Goal: Transaction & Acquisition: Book appointment/travel/reservation

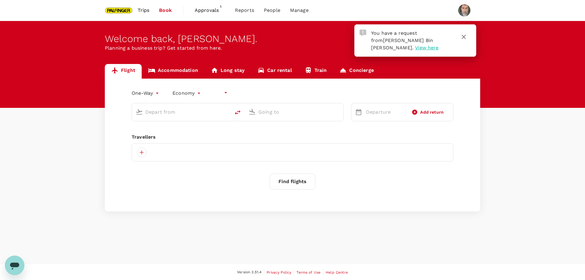
type input "undefined, undefined (any)"
type input "roundtrip"
type input "Singapore Changi (SIN)"
type input "Suvarnabhumi Intl (BKK)"
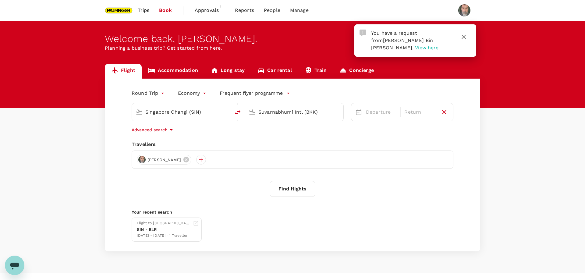
click at [415, 49] on span "View here" at bounding box center [426, 48] width 23 height 6
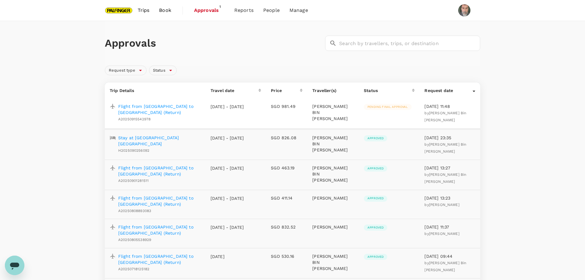
click at [164, 107] on p "Flight from Singapore to Taipei (Return)" at bounding box center [159, 109] width 83 height 12
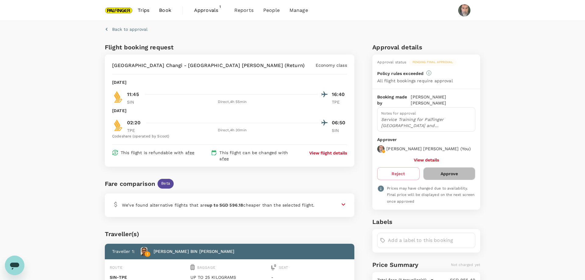
click at [454, 172] on button "Approve" at bounding box center [449, 173] width 52 height 13
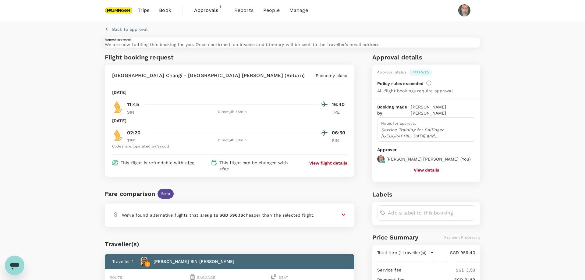
click at [208, 10] on span "Approvals" at bounding box center [209, 10] width 30 height 7
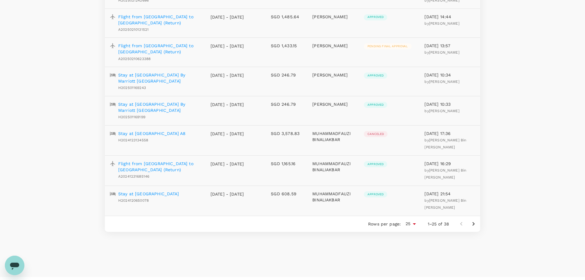
scroll to position [619, 0]
click at [159, 42] on p "Flight from Singapore to Taipei (Return)" at bounding box center [159, 48] width 83 height 12
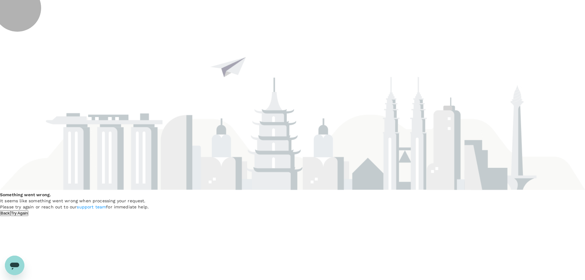
click at [29, 210] on button "Try Again" at bounding box center [19, 213] width 18 height 6
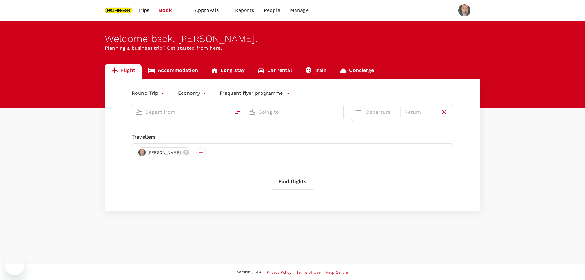
type input "Singapore Changi (SIN)"
type input "Suvarnabhumi Intl (BKK)"
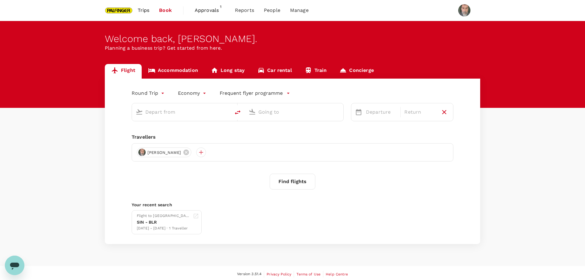
type input "Singapore Changi (SIN)"
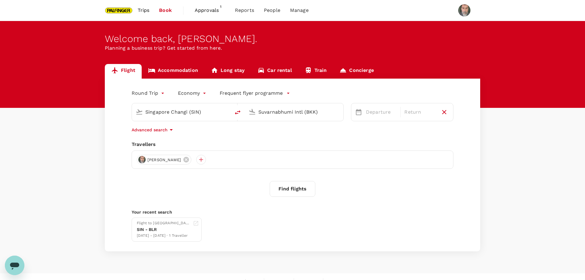
click at [263, 111] on input "Suvarnabhumi Intl (BKK)" at bounding box center [294, 111] width 72 height 9
click at [290, 135] on p "Taiwan Taoyuan Intl" at bounding box center [304, 136] width 108 height 6
type input "Taiwan Taoyuan Intl (TPE)"
click at [364, 189] on div "21" at bounding box center [364, 188] width 12 height 12
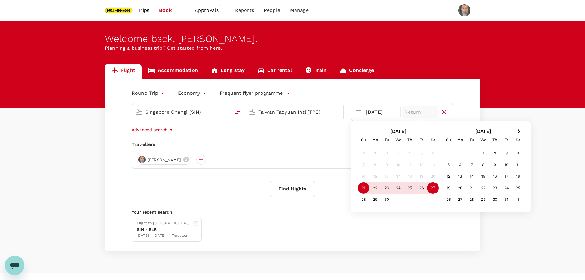
click at [433, 189] on div "27" at bounding box center [433, 188] width 12 height 12
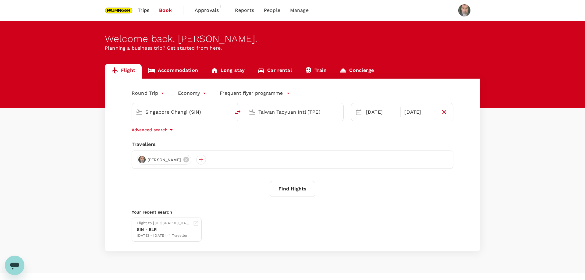
click at [290, 189] on button "Find flights" at bounding box center [293, 189] width 46 height 16
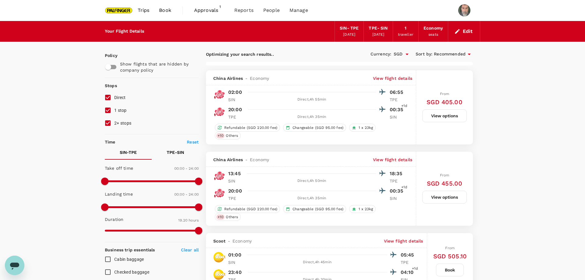
type input "1335"
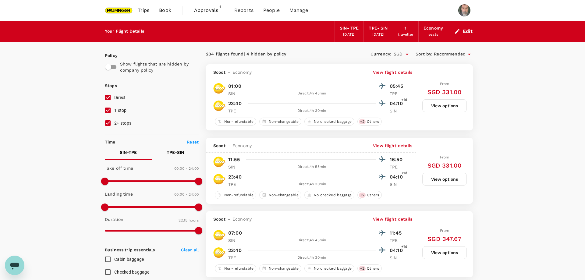
click at [109, 109] on input "1 stop" at bounding box center [107, 110] width 13 height 13
checkbox input "false"
click at [107, 123] on input "2+ stops" at bounding box center [107, 123] width 13 height 13
checkbox input "false"
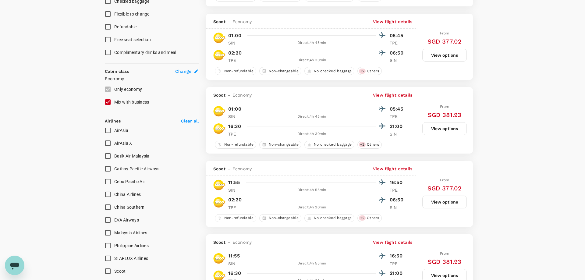
scroll to position [249, 0]
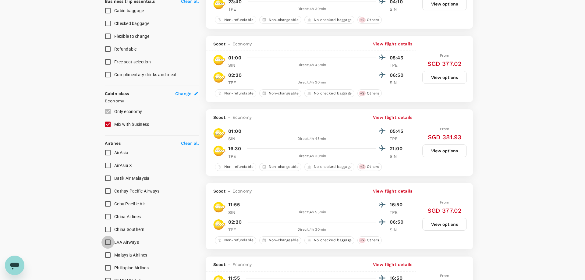
drag, startPoint x: 108, startPoint y: 242, endPoint x: 148, endPoint y: 234, distance: 41.6
click at [108, 241] on input "EVA Airways" at bounding box center [107, 242] width 13 height 13
checkbox input "true"
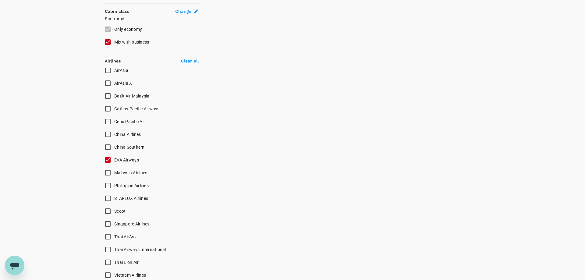
scroll to position [331, 0]
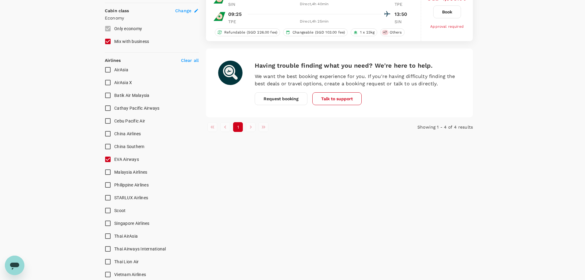
click at [107, 133] on input "China Airlines" at bounding box center [107, 133] width 13 height 13
checkbox input "true"
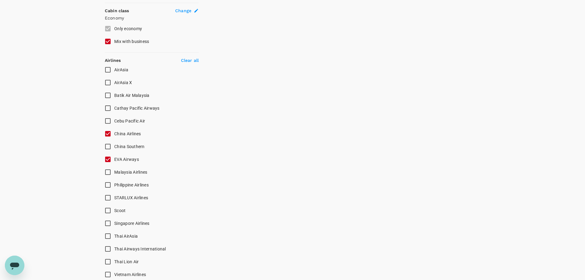
scroll to position [401, 0]
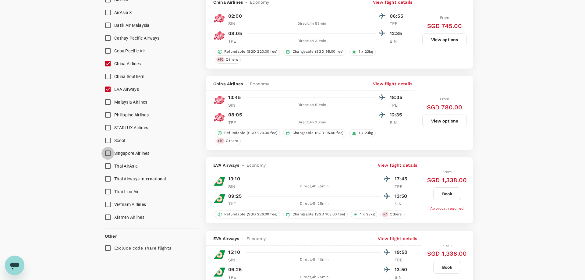
type input "SGD"
click at [107, 152] on input "Singapore Airlines" at bounding box center [107, 153] width 13 height 13
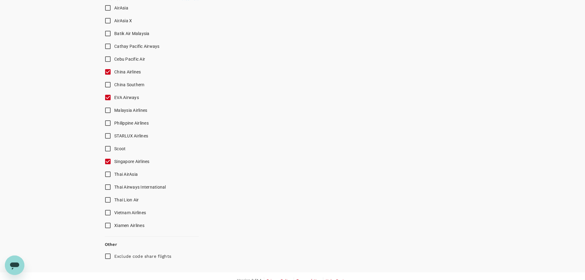
scroll to position [0, 0]
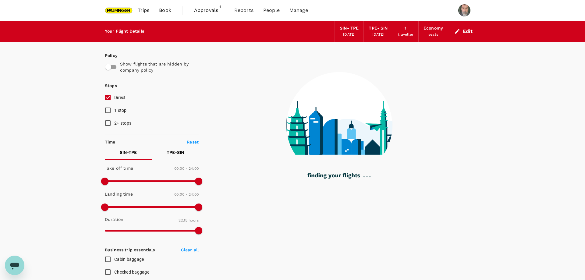
checkbox input "false"
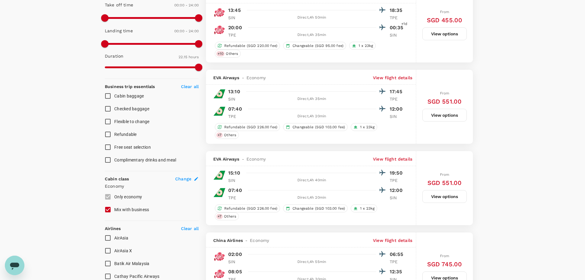
scroll to position [166, 0]
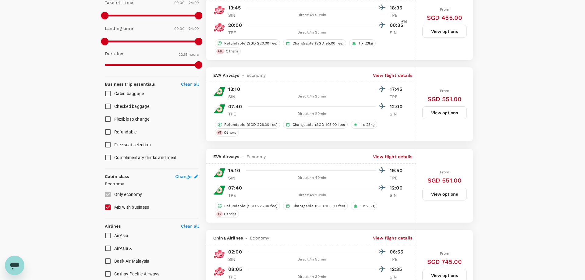
checkbox input "false"
checkbox input "true"
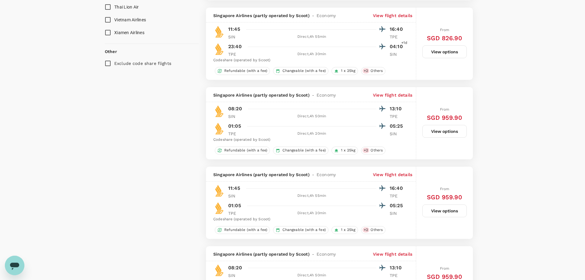
scroll to position [663, 0]
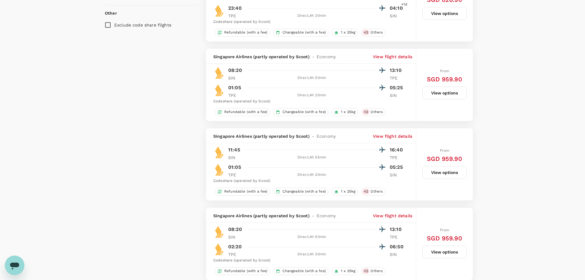
click at [107, 25] on input "Exclude code share flights" at bounding box center [107, 25] width 13 height 13
checkbox input "true"
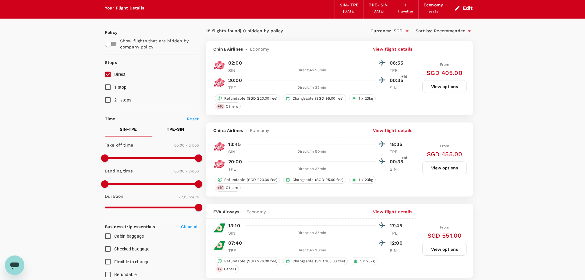
scroll to position [0, 0]
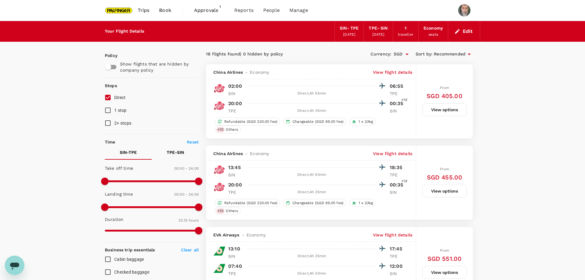
click at [376, 31] on div "TPE - SIN" at bounding box center [378, 28] width 19 height 7
click at [456, 29] on icon "button" at bounding box center [457, 31] width 6 height 6
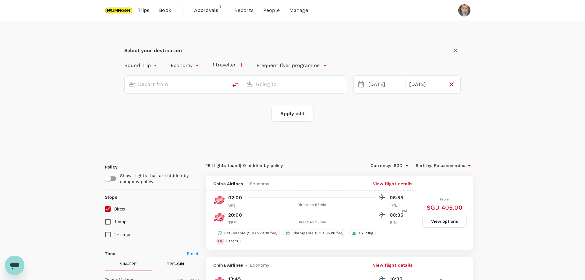
type input "Singapore Changi (SIN)"
type input "Taiwan Taoyuan Intl (TPE)"
click at [428, 84] on div "[DATE]" at bounding box center [426, 85] width 38 height 12
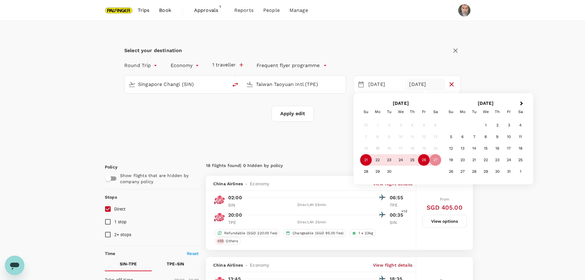
click at [422, 158] on div "26" at bounding box center [424, 160] width 12 height 12
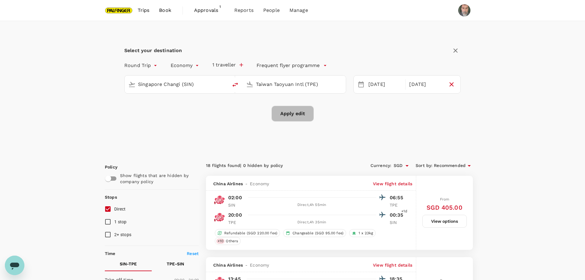
click at [300, 113] on button "Apply edit" at bounding box center [292, 114] width 42 height 16
checkbox input "false"
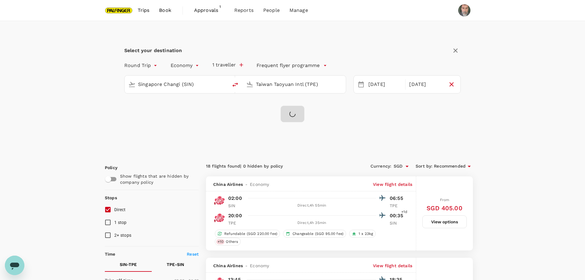
checkbox input "false"
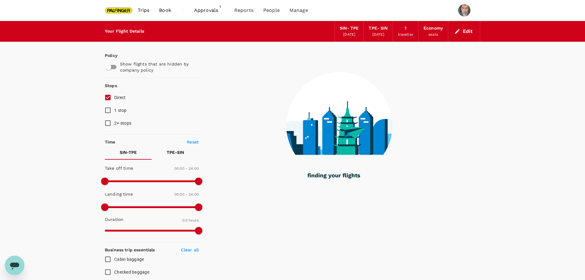
checkbox input "true"
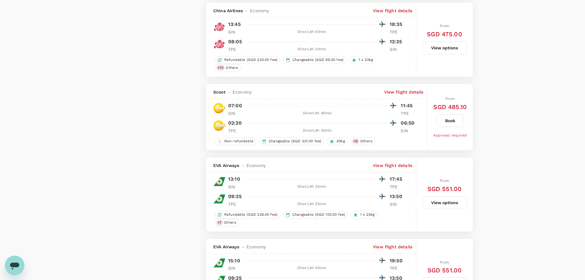
scroll to position [746, 0]
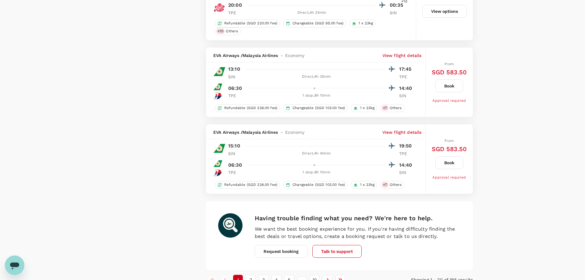
type input "1335"
checkbox input "false"
checkbox input "true"
checkbox input "false"
checkbox input "true"
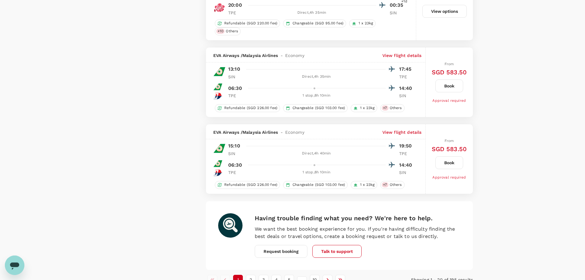
checkbox input "false"
checkbox input "true"
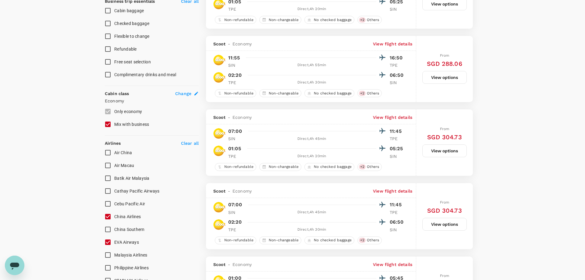
scroll to position [497, 0]
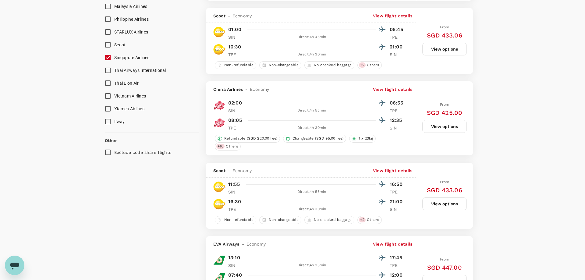
drag, startPoint x: 512, startPoint y: 124, endPoint x: 507, endPoint y: 123, distance: 5.0
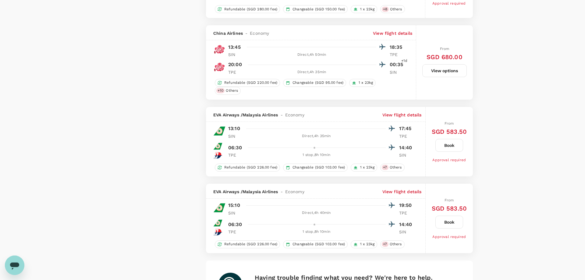
scroll to position [1440, 0]
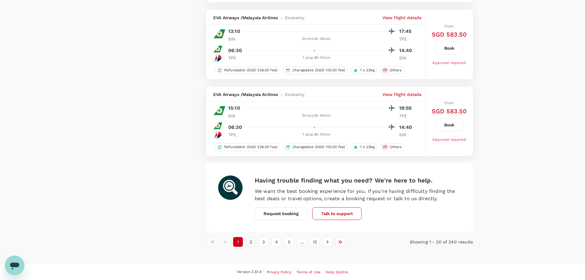
click at [249, 240] on button "2" at bounding box center [251, 242] width 10 height 10
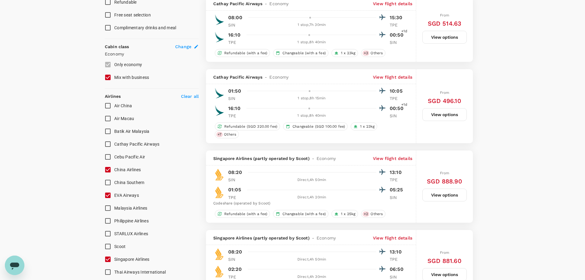
scroll to position [331, 0]
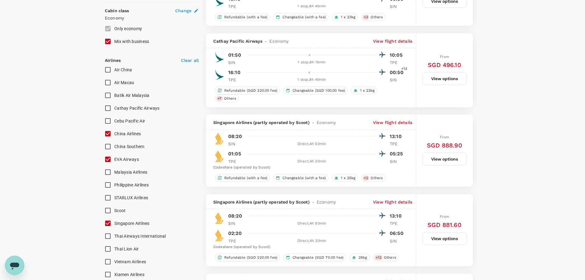
click at [187, 59] on p "Clear all" at bounding box center [190, 60] width 18 height 6
checkbox input "false"
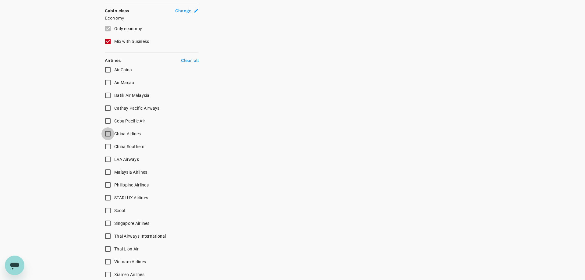
click at [108, 133] on input "China Airlines" at bounding box center [107, 133] width 13 height 13
checkbox input "true"
drag, startPoint x: 106, startPoint y: 222, endPoint x: 129, endPoint y: 216, distance: 24.1
click at [106, 222] on input "Singapore Airlines" at bounding box center [107, 223] width 13 height 13
checkbox input "true"
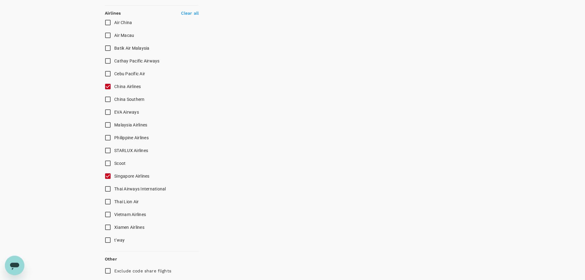
scroll to position [401, 0]
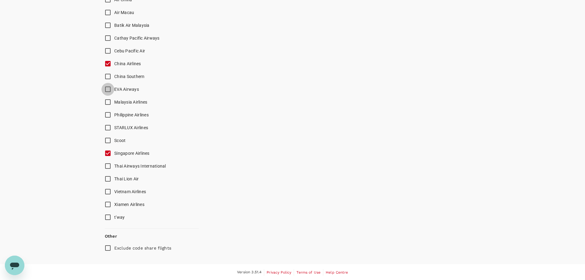
drag, startPoint x: 109, startPoint y: 89, endPoint x: 135, endPoint y: 98, distance: 28.0
click at [108, 89] on input "EVA Airways" at bounding box center [107, 89] width 13 height 13
checkbox input "true"
click at [107, 247] on input "Exclude code share flights" at bounding box center [107, 248] width 13 height 13
checkbox input "true"
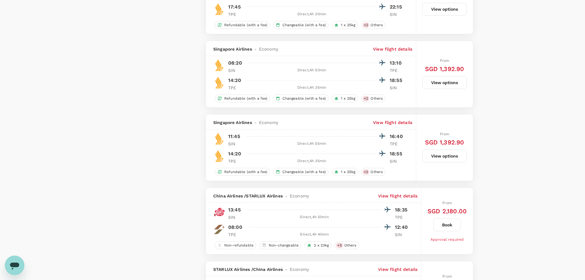
scroll to position [1160, 0]
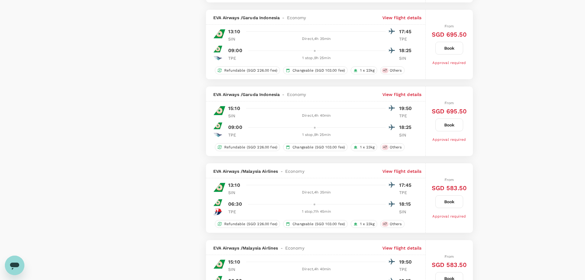
checkbox input "false"
checkbox input "true"
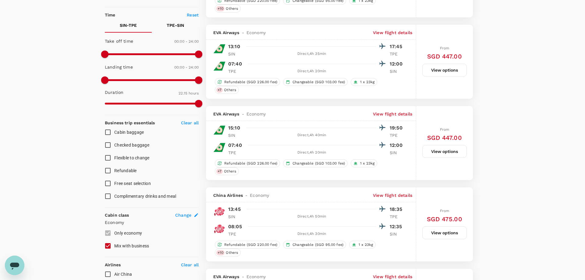
scroll to position [0, 0]
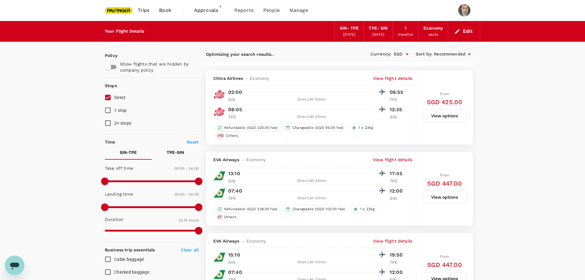
click at [467, 55] on icon at bounding box center [468, 54] width 7 height 7
click at [434, 65] on span "Lowest Price" at bounding box center [453, 66] width 76 height 7
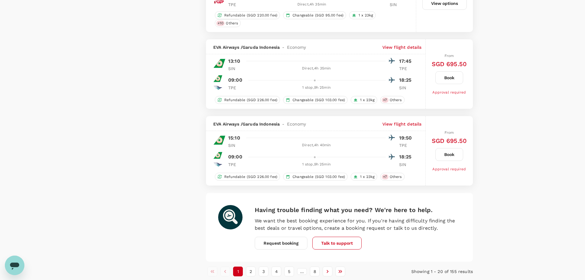
scroll to position [1473, 0]
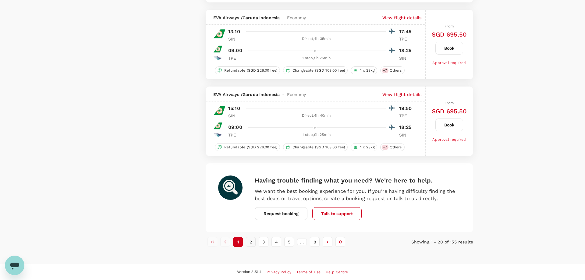
click at [250, 241] on button "2" at bounding box center [251, 242] width 10 height 10
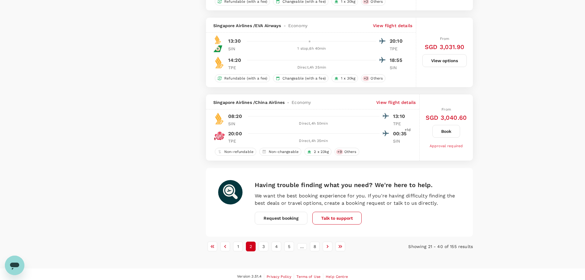
scroll to position [1413, 0]
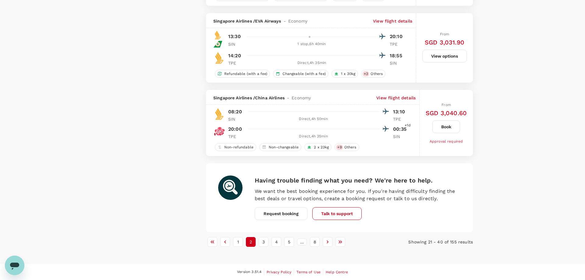
drag, startPoint x: 263, startPoint y: 242, endPoint x: 267, endPoint y: 241, distance: 4.6
click at [263, 242] on button "3" at bounding box center [264, 242] width 10 height 10
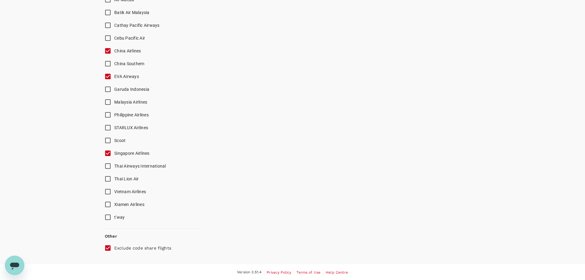
scroll to position [211, 0]
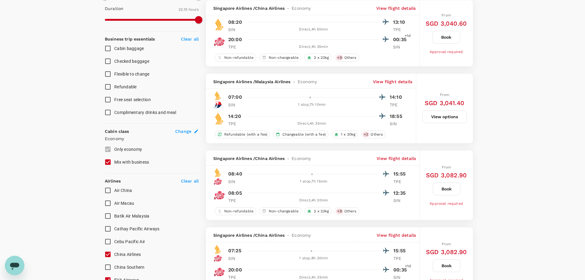
type input "SGD"
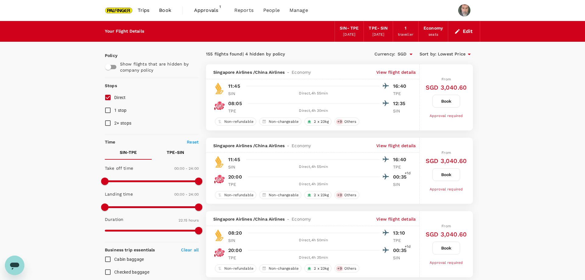
click at [457, 30] on icon "button" at bounding box center [457, 31] width 6 height 6
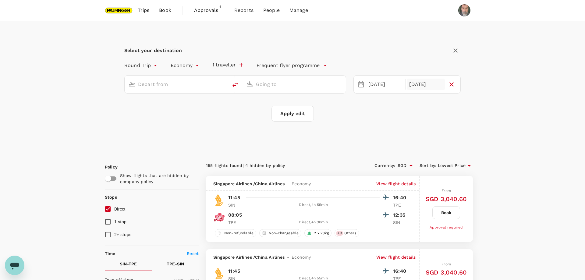
type input "Singapore Changi (SIN)"
type input "Taiwan Taoyuan Intl (TPE)"
click at [425, 84] on div "[DATE]" at bounding box center [426, 85] width 38 height 12
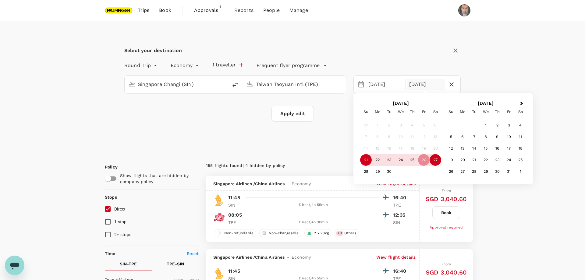
click at [437, 161] on div "27" at bounding box center [435, 160] width 12 height 12
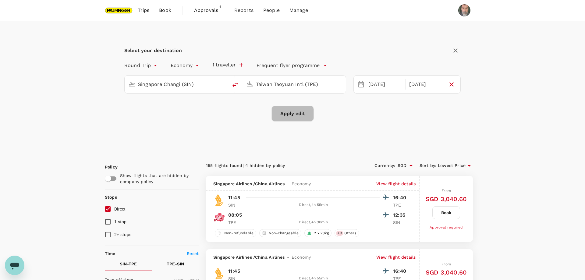
click at [293, 114] on button "Apply edit" at bounding box center [292, 114] width 42 height 16
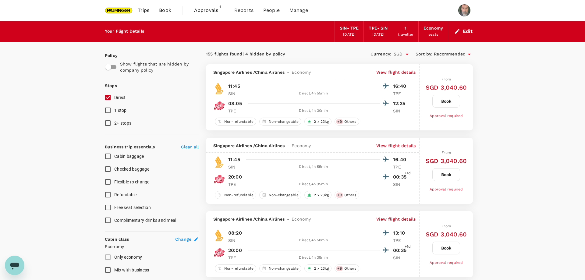
checkbox input "false"
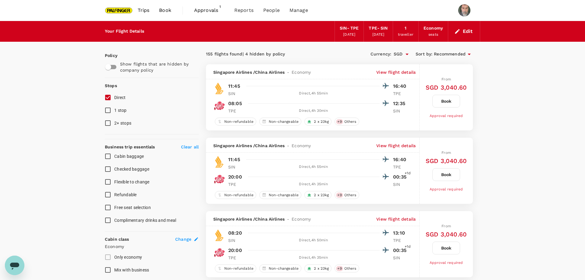
checkbox input "false"
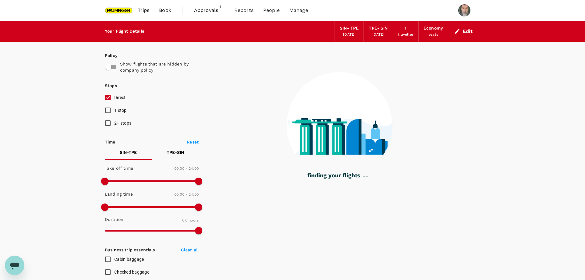
type input "1195"
checkbox input "true"
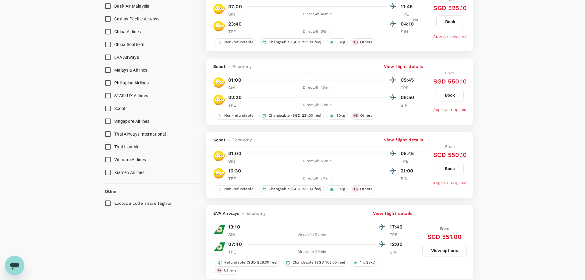
scroll to position [414, 0]
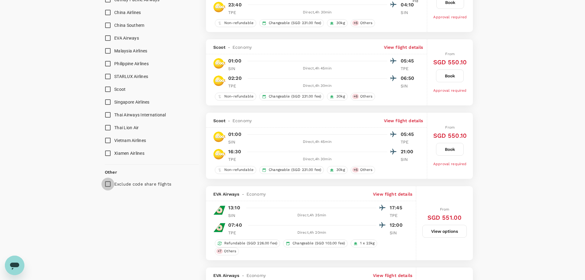
click at [107, 184] on input "Exclude code share flights" at bounding box center [107, 184] width 13 height 13
checkbox input "true"
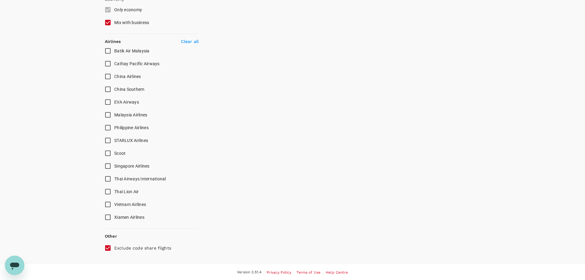
click at [107, 164] on input "Singapore Airlines" at bounding box center [107, 166] width 13 height 13
checkbox input "true"
click at [108, 101] on input "EVA Airways" at bounding box center [107, 102] width 13 height 13
checkbox input "true"
type input "1335"
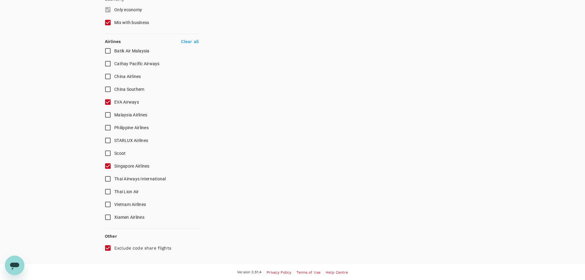
checkbox input "false"
checkbox input "true"
checkbox input "false"
checkbox input "true"
checkbox input "false"
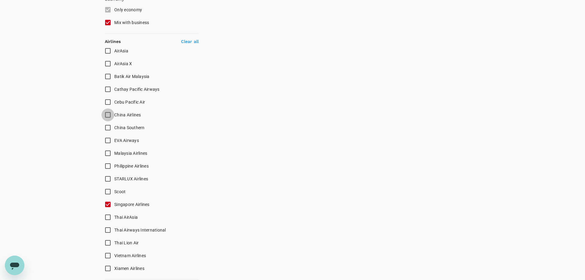
click at [109, 113] on input "China Airlines" at bounding box center [107, 114] width 13 height 13
checkbox input "false"
checkbox input "true"
checkbox input "false"
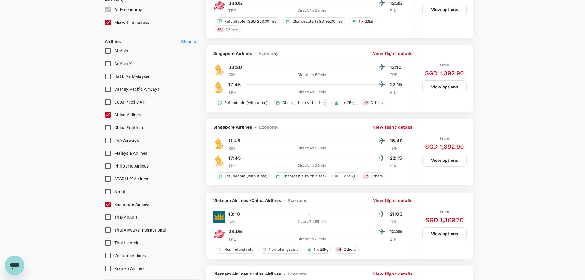
type input "1500"
checkbox input "false"
checkbox input "true"
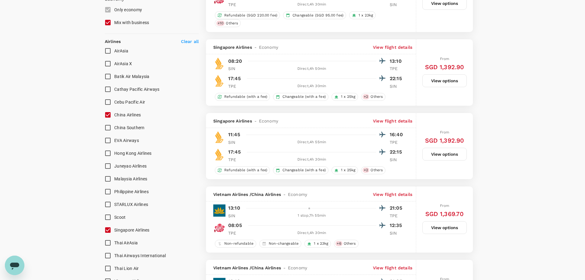
scroll to position [0, 0]
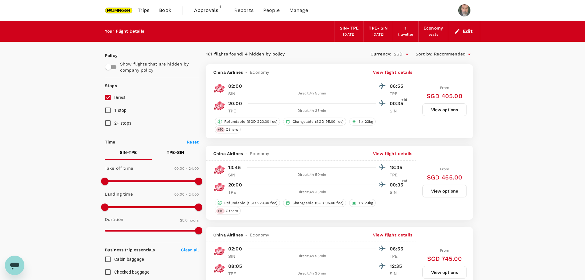
click at [467, 54] on icon at bounding box center [468, 54] width 7 height 7
click at [444, 66] on span "Lowest Price" at bounding box center [453, 66] width 76 height 7
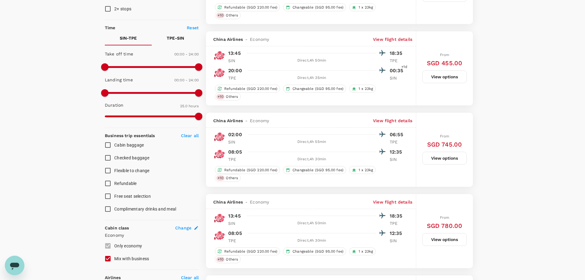
scroll to position [83, 0]
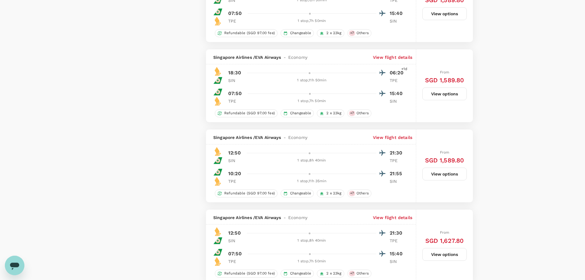
scroll to position [1468, 0]
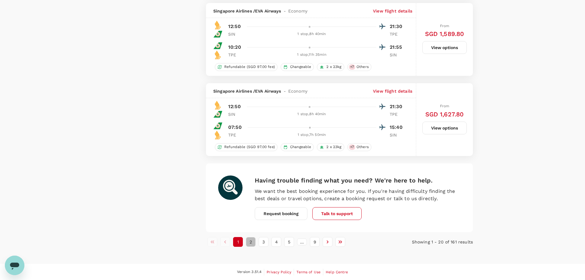
click at [250, 241] on button "2" at bounding box center [251, 242] width 10 height 10
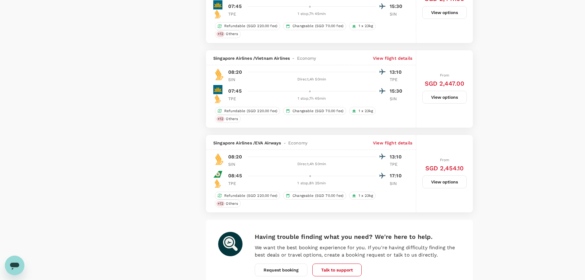
scroll to position [1557, 0]
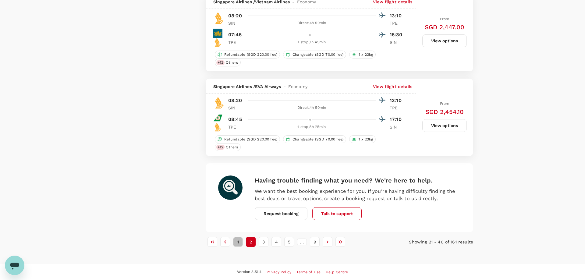
click at [238, 242] on button "1" at bounding box center [238, 242] width 10 height 10
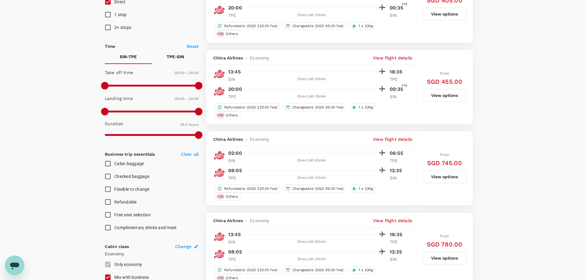
type input "SGD"
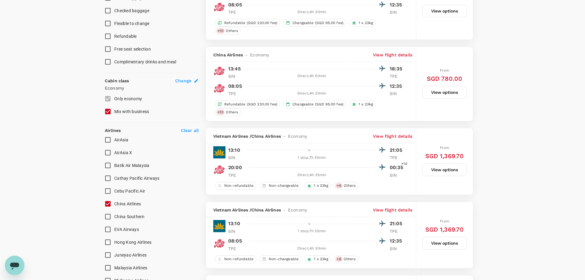
click at [108, 229] on input "EVA Airways" at bounding box center [107, 229] width 13 height 13
checkbox input "true"
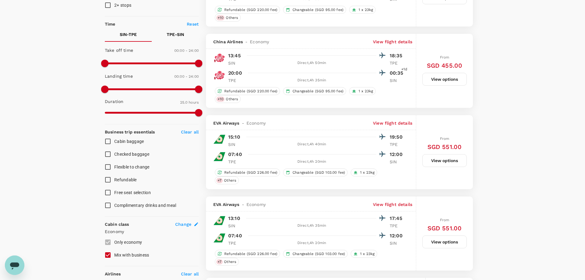
scroll to position [96, 0]
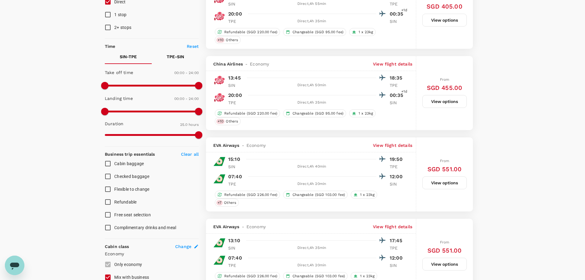
checkbox input "false"
checkbox input "true"
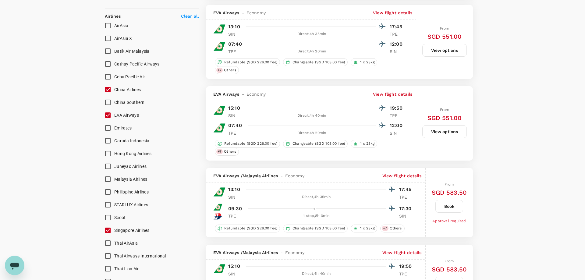
scroll to position [331, 0]
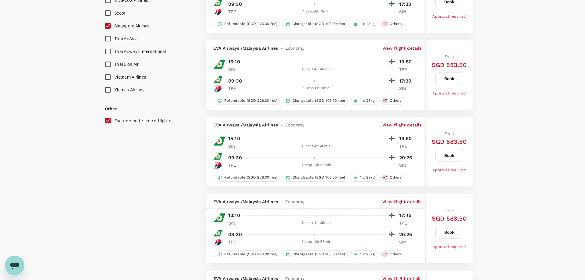
scroll to position [0, 0]
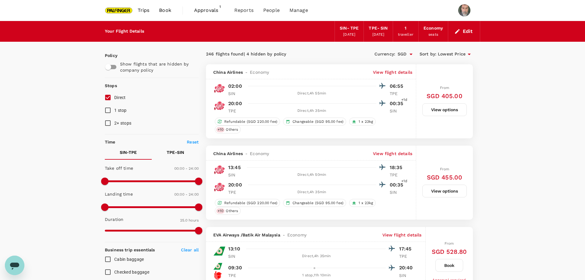
click at [457, 29] on icon "button" at bounding box center [457, 31] width 6 height 6
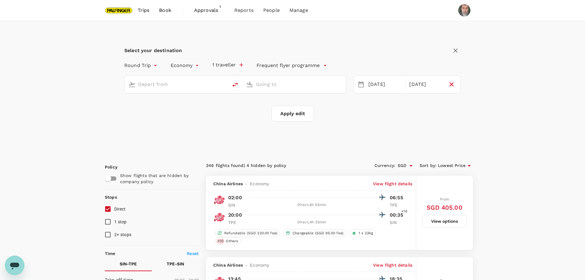
type input "Singapore Changi (SIN)"
type input "Taiwan Taoyuan Intl (TPE)"
click at [423, 85] on div "[DATE]" at bounding box center [426, 85] width 38 height 12
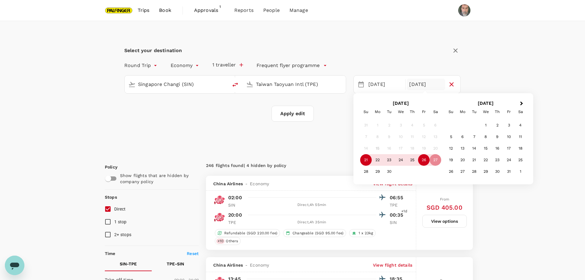
click at [424, 161] on div "26" at bounding box center [424, 160] width 12 height 12
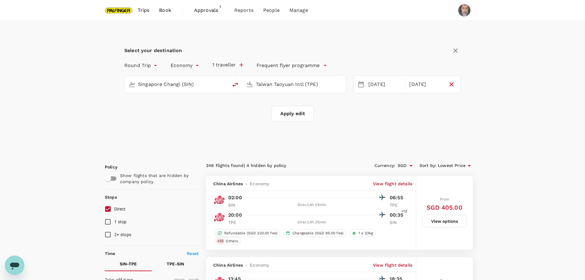
click at [297, 113] on button "Apply edit" at bounding box center [292, 114] width 42 height 16
checkbox input "false"
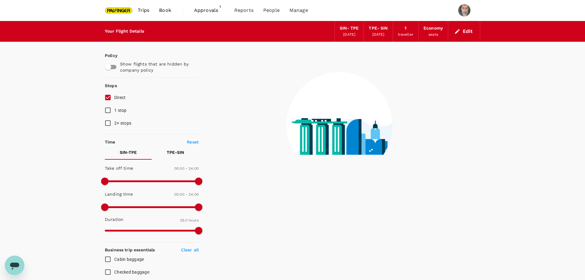
checkbox input "false"
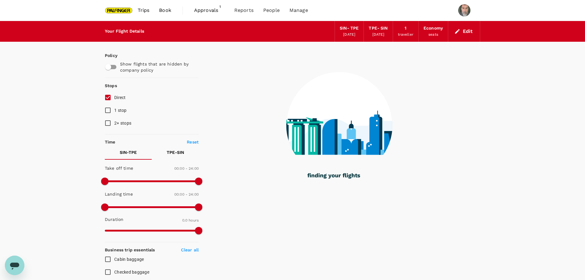
type input "430"
checkbox input "true"
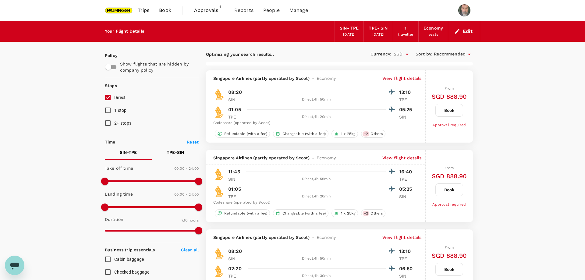
click at [465, 54] on icon at bounding box center [468, 54] width 7 height 7
type input "820"
checkbox input "true"
checkbox input "false"
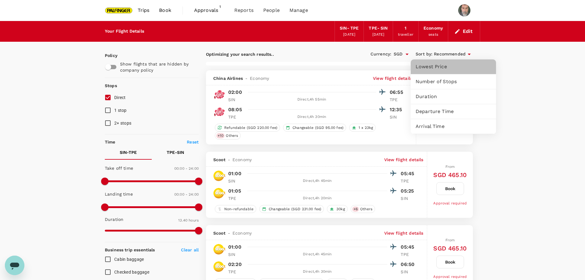
click at [436, 66] on span "Lowest Price" at bounding box center [453, 66] width 76 height 7
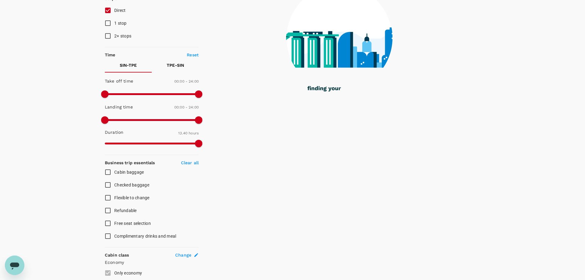
scroll to position [286, 0]
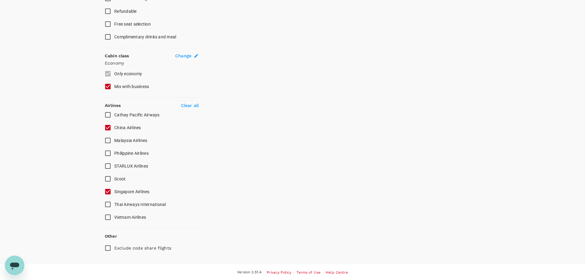
type input "1195"
checkbox input "false"
checkbox input "true"
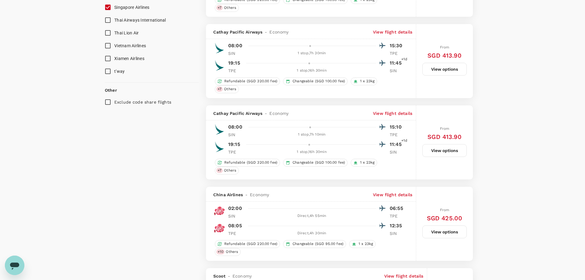
scroll to position [535, 0]
click at [108, 101] on input "Exclude code share flights" at bounding box center [107, 101] width 13 height 13
checkbox input "true"
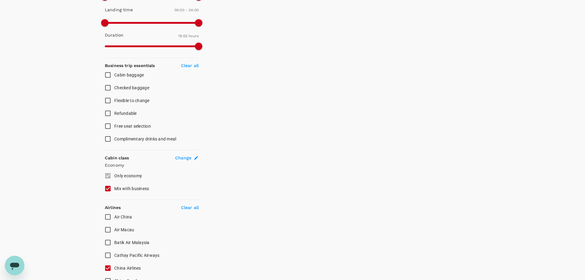
scroll to position [140, 0]
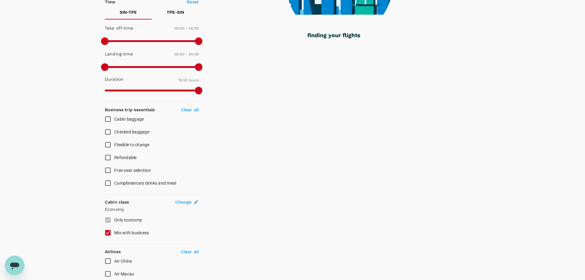
type input "1335"
checkbox input "false"
checkbox input "true"
checkbox input "false"
checkbox input "true"
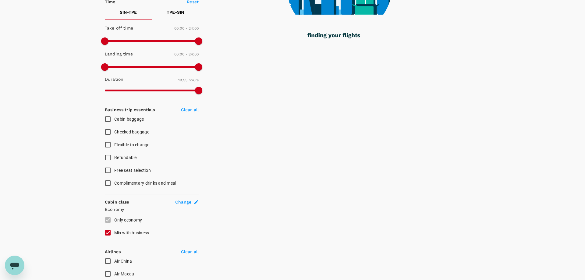
checkbox input "false"
checkbox input "true"
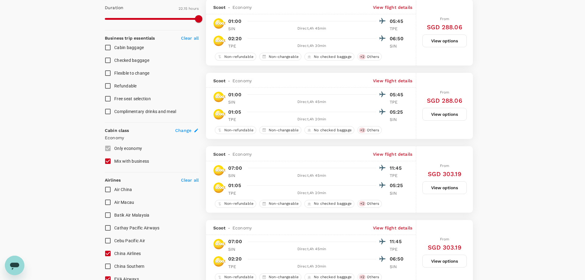
scroll to position [306, 0]
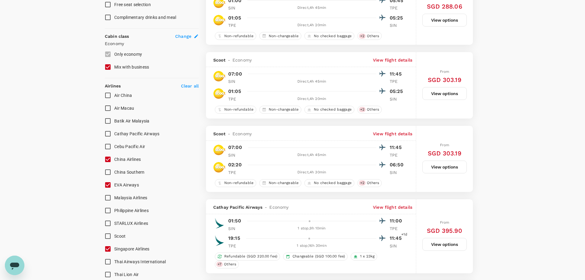
click at [186, 86] on p "Clear all" at bounding box center [190, 86] width 18 height 6
checkbox input "false"
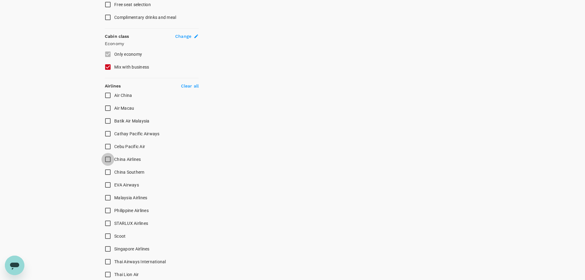
click at [108, 158] on input "China Airlines" at bounding box center [107, 159] width 13 height 13
checkbox input "true"
click at [106, 247] on input "Singapore Airlines" at bounding box center [107, 248] width 13 height 13
checkbox input "true"
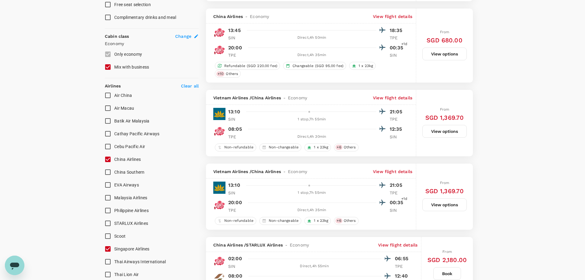
type input "SGD"
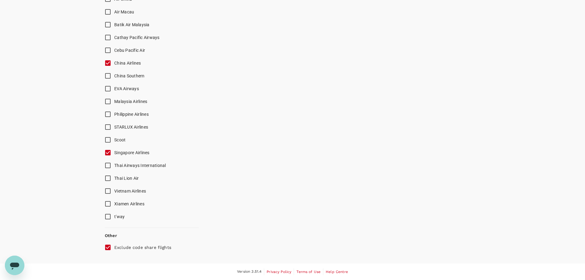
scroll to position [401, 0]
click at [108, 89] on input "EVA Airways" at bounding box center [107, 89] width 13 height 13
checkbox input "true"
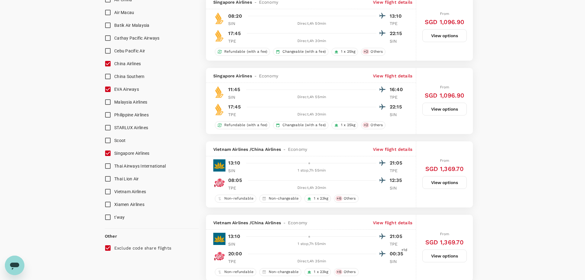
type input "SGD"
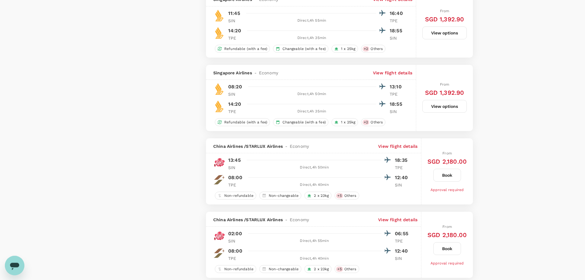
scroll to position [1230, 0]
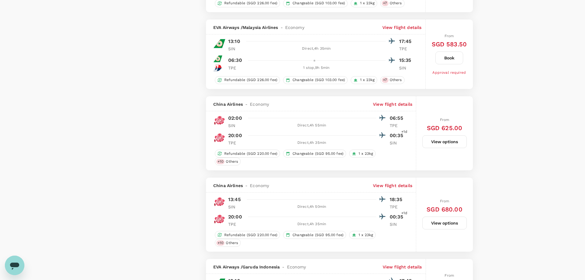
checkbox input "false"
checkbox input "true"
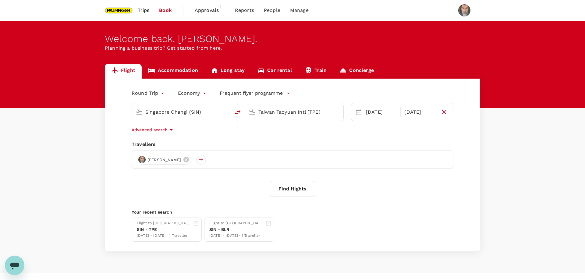
click at [291, 112] on input "Taiwan Taoyuan Intl (TPE)" at bounding box center [294, 111] width 72 height 9
click at [287, 134] on p "Soekarno-Hatta Intl" at bounding box center [303, 136] width 107 height 6
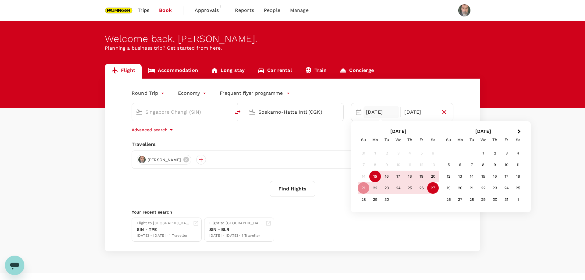
type input "Soekarno-Hatta Intl (CGK)"
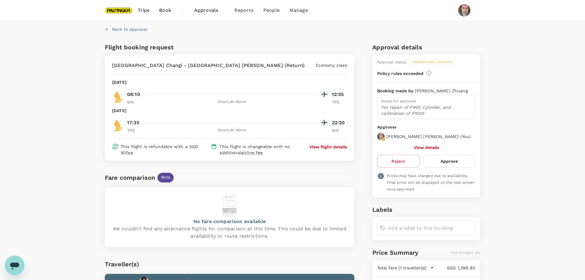
click at [517, 98] on div "Back to approval Flight booking request Singapore Changi - Taiwan Taoyuan Intl …" at bounding box center [292, 210] width 585 height 379
click at [511, 100] on div "Back to approval Flight booking request Singapore Changi - Taiwan Taoyuan Intl …" at bounding box center [292, 210] width 585 height 379
click at [502, 96] on div "Back to approval Flight booking request Singapore Changi - Taiwan Taoyuan Intl …" at bounding box center [292, 210] width 585 height 379
